Goal: Task Accomplishment & Management: Manage account settings

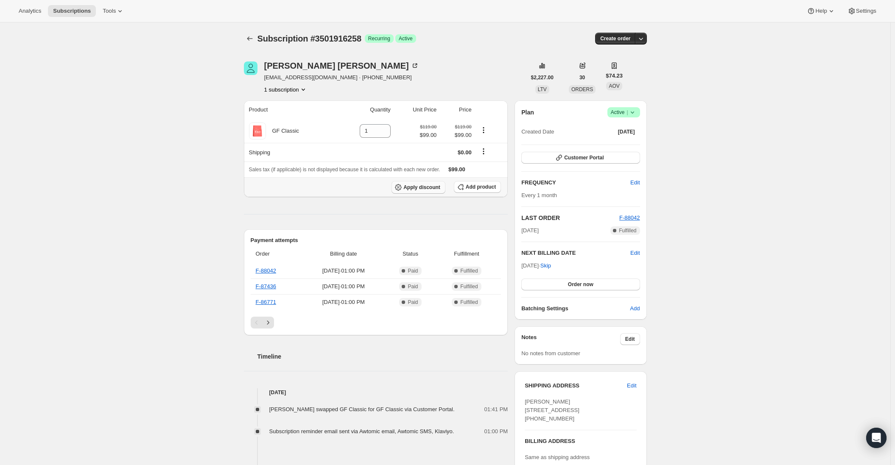
click at [437, 188] on span "Apply discount" at bounding box center [421, 187] width 37 height 7
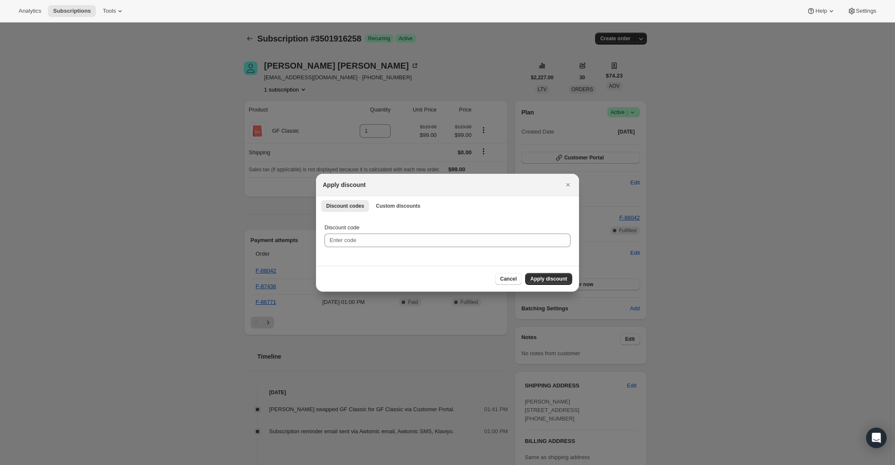
click at [392, 195] on div "Apply discount" at bounding box center [447, 185] width 263 height 22
click at [386, 209] on span "Custom discounts" at bounding box center [398, 206] width 45 height 7
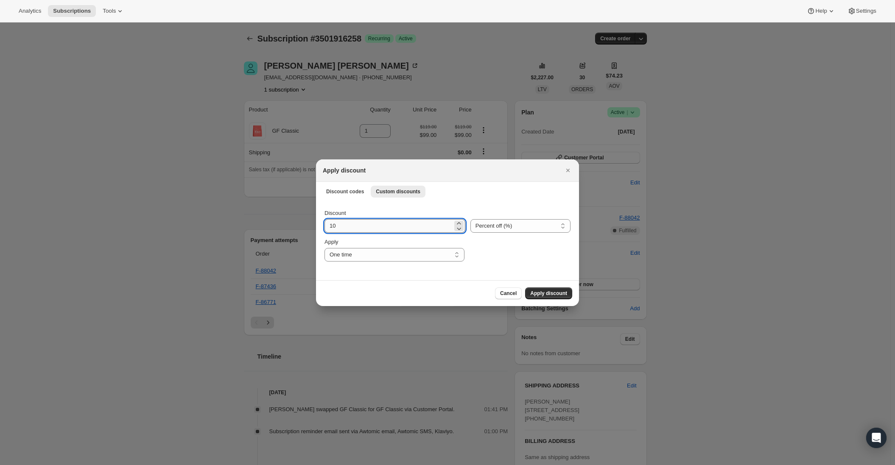
click at [371, 230] on input "10" at bounding box center [388, 226] width 128 height 14
click at [462, 223] on icon ":r23:" at bounding box center [459, 223] width 8 height 8
click at [457, 223] on icon ":r23:" at bounding box center [459, 223] width 8 height 8
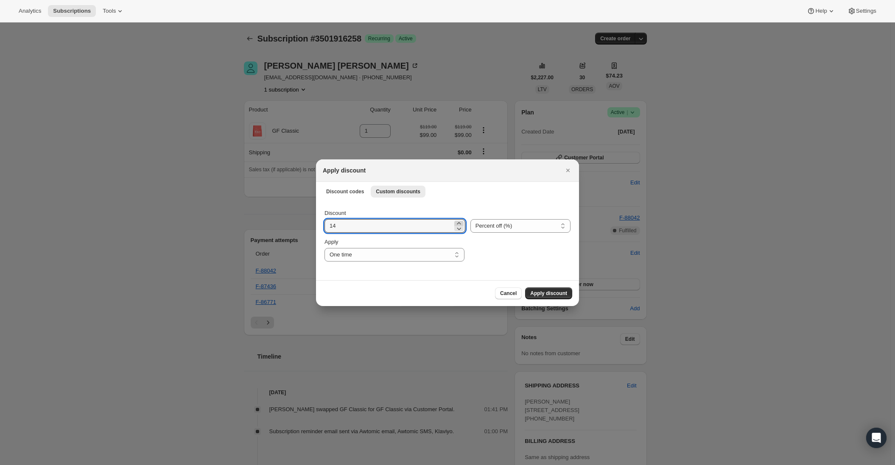
click at [457, 223] on icon ":r23:" at bounding box center [459, 223] width 8 height 8
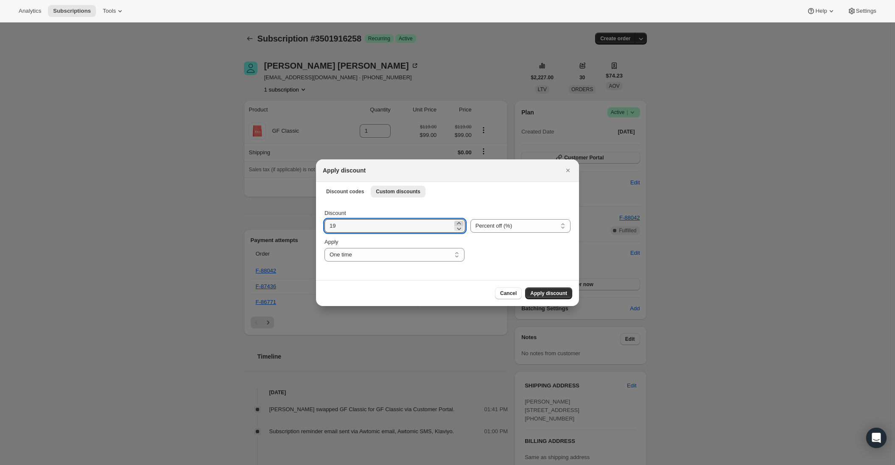
click at [457, 223] on icon ":r23:" at bounding box center [459, 223] width 8 height 8
type input "20"
click at [529, 227] on select "Percent off (%) Amount off ($)" at bounding box center [520, 226] width 100 height 14
click at [472, 219] on select "Percent off (%) Amount off ($)" at bounding box center [520, 226] width 100 height 14
click at [512, 245] on div ":r23:" at bounding box center [519, 250] width 101 height 24
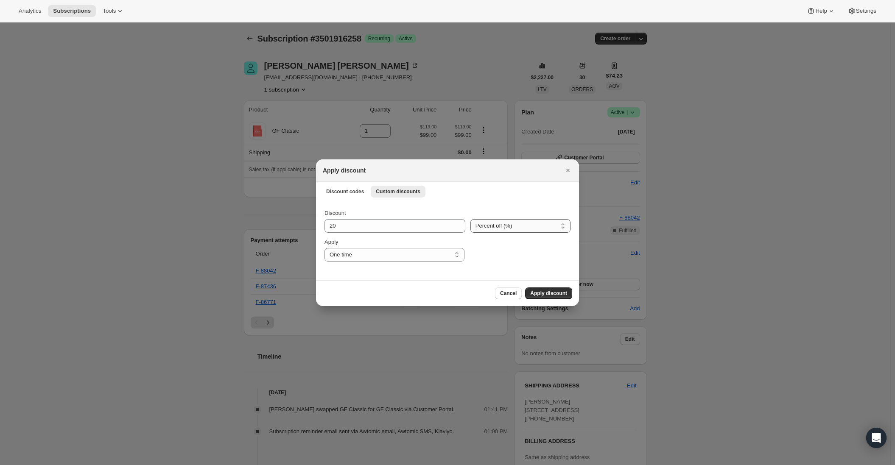
drag, startPoint x: 513, startPoint y: 224, endPoint x: 513, endPoint y: 232, distance: 7.2
click at [513, 229] on select "Percent off (%) Amount off ($)" at bounding box center [520, 226] width 100 height 14
select select "fixed"
click at [472, 219] on select "Percent off (%) Amount off ($)" at bounding box center [520, 226] width 100 height 14
click at [443, 254] on select "One time Specify instances... Indefinitely" at bounding box center [394, 255] width 140 height 14
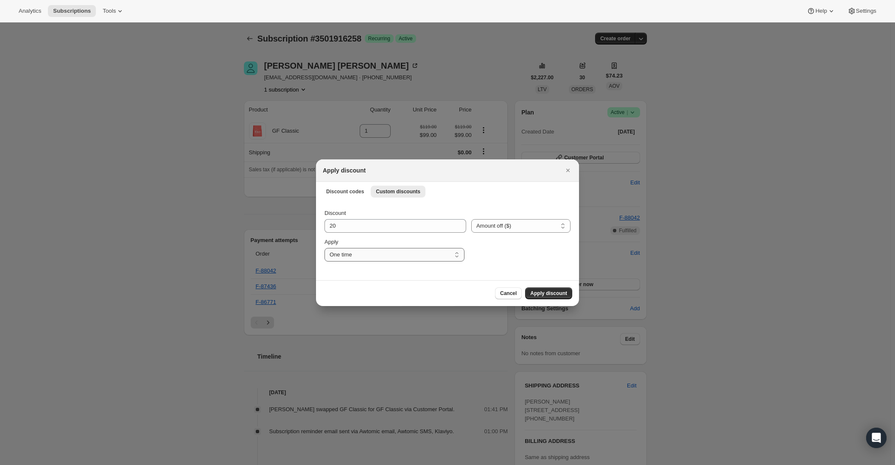
select select "indefinitely"
click at [324, 248] on select "One time Specify instances... Indefinitely" at bounding box center [394, 255] width 140 height 14
click at [541, 290] on button "Apply discount" at bounding box center [548, 293] width 47 height 12
